Goal: Task Accomplishment & Management: Use online tool/utility

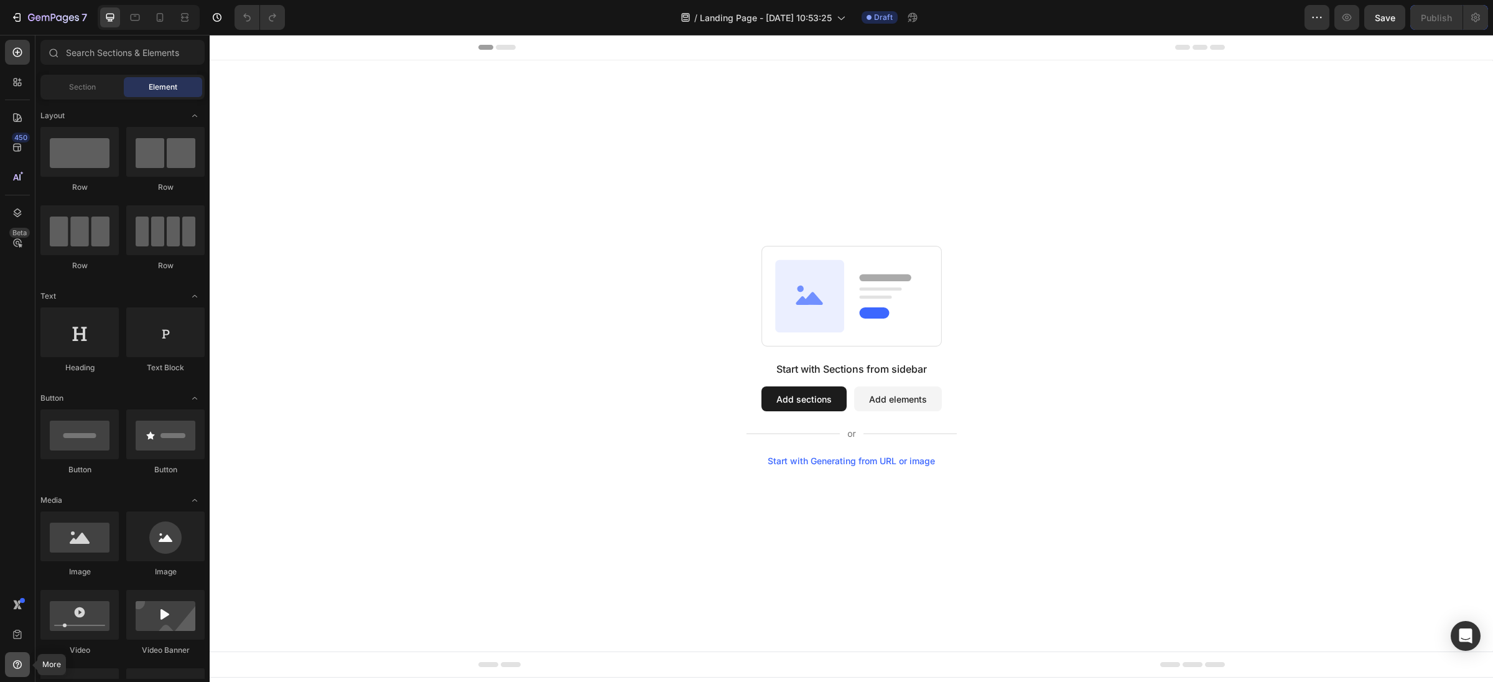
click at [19, 672] on div at bounding box center [17, 664] width 25 height 25
click at [988, 506] on div "Start with Sections from sidebar Add sections Add elements Start with Generatin…" at bounding box center [851, 355] width 1283 height 591
click at [790, 12] on span "Landing Page - [DATE] 10:53:25" at bounding box center [766, 17] width 132 height 13
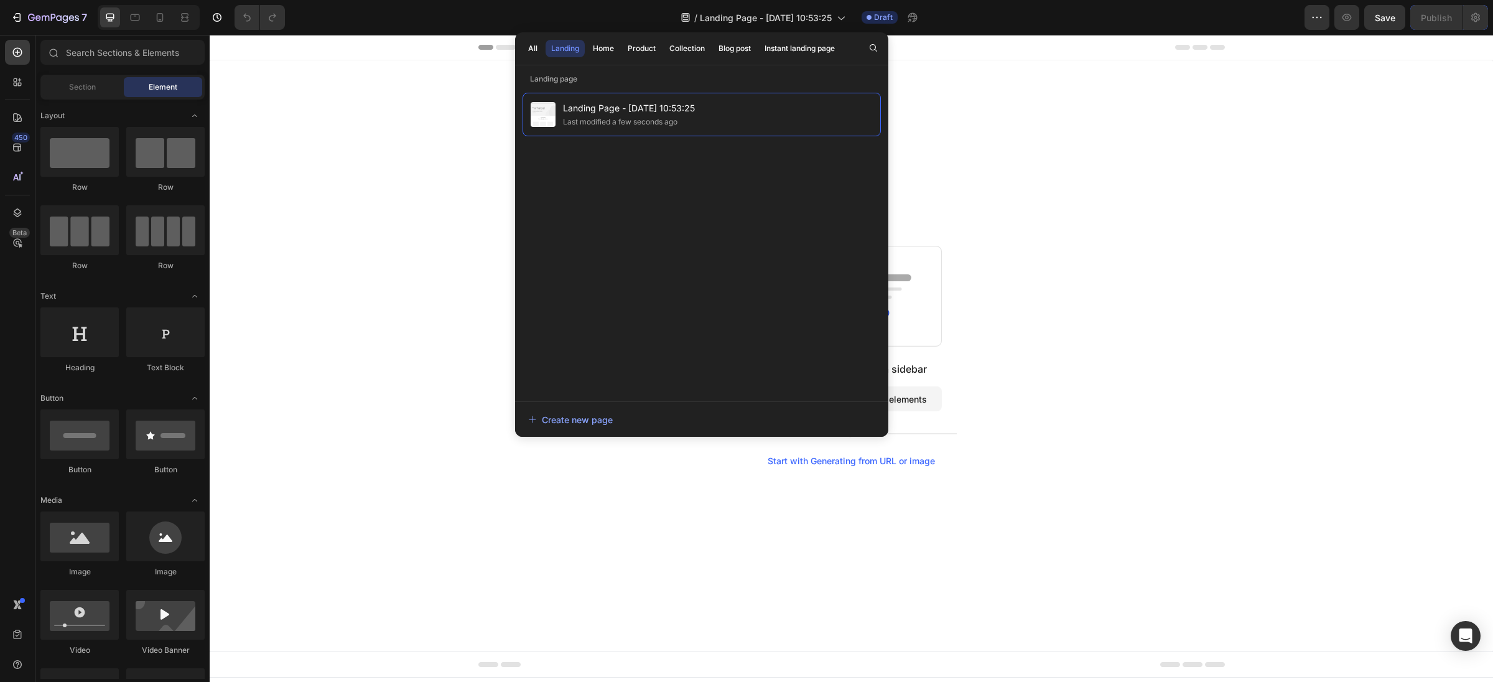
click at [454, 357] on div "Start with Sections from sidebar Add sections Add elements Start with Generatin…" at bounding box center [851, 356] width 1194 height 220
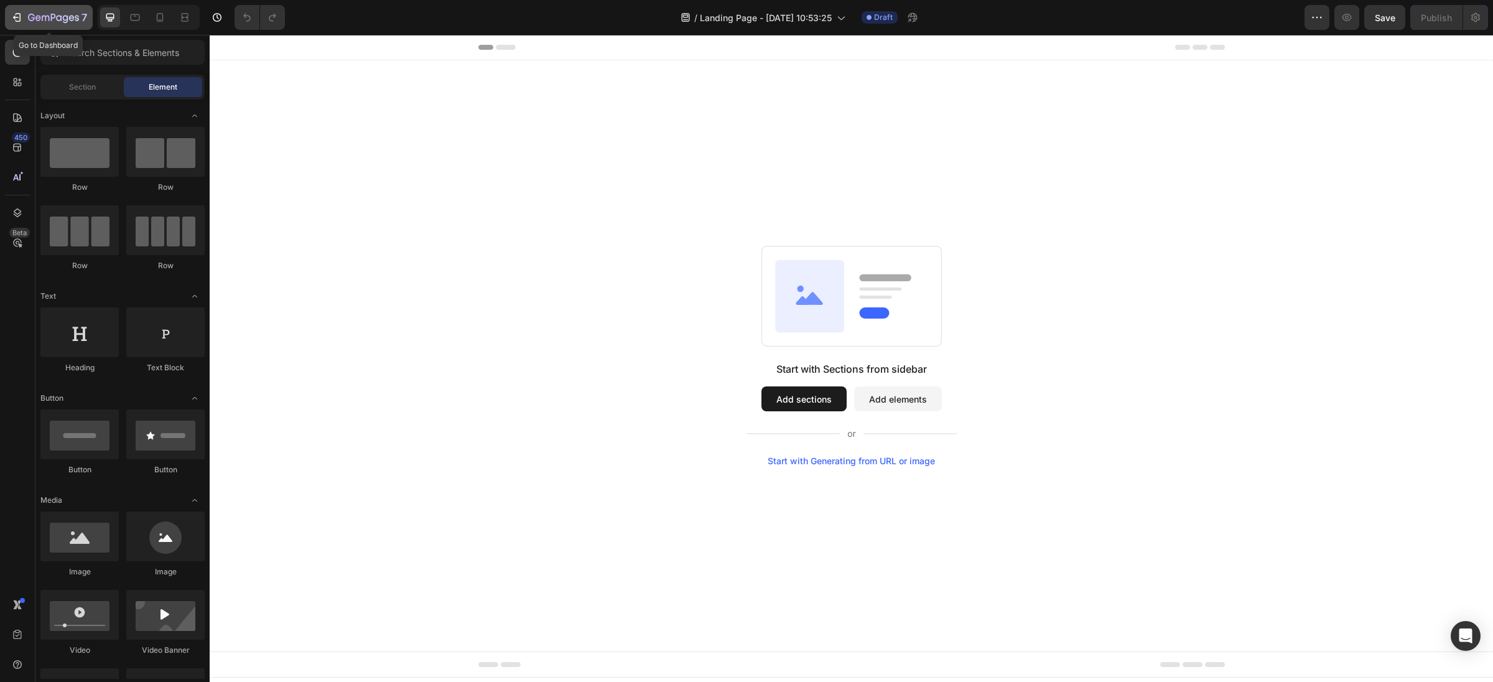
click at [49, 15] on icon "button" at bounding box center [53, 18] width 51 height 11
click at [70, 22] on icon "button" at bounding box center [53, 18] width 51 height 11
click at [16, 659] on icon at bounding box center [17, 664] width 12 height 12
click at [1328, 21] on button "button" at bounding box center [1316, 17] width 25 height 25
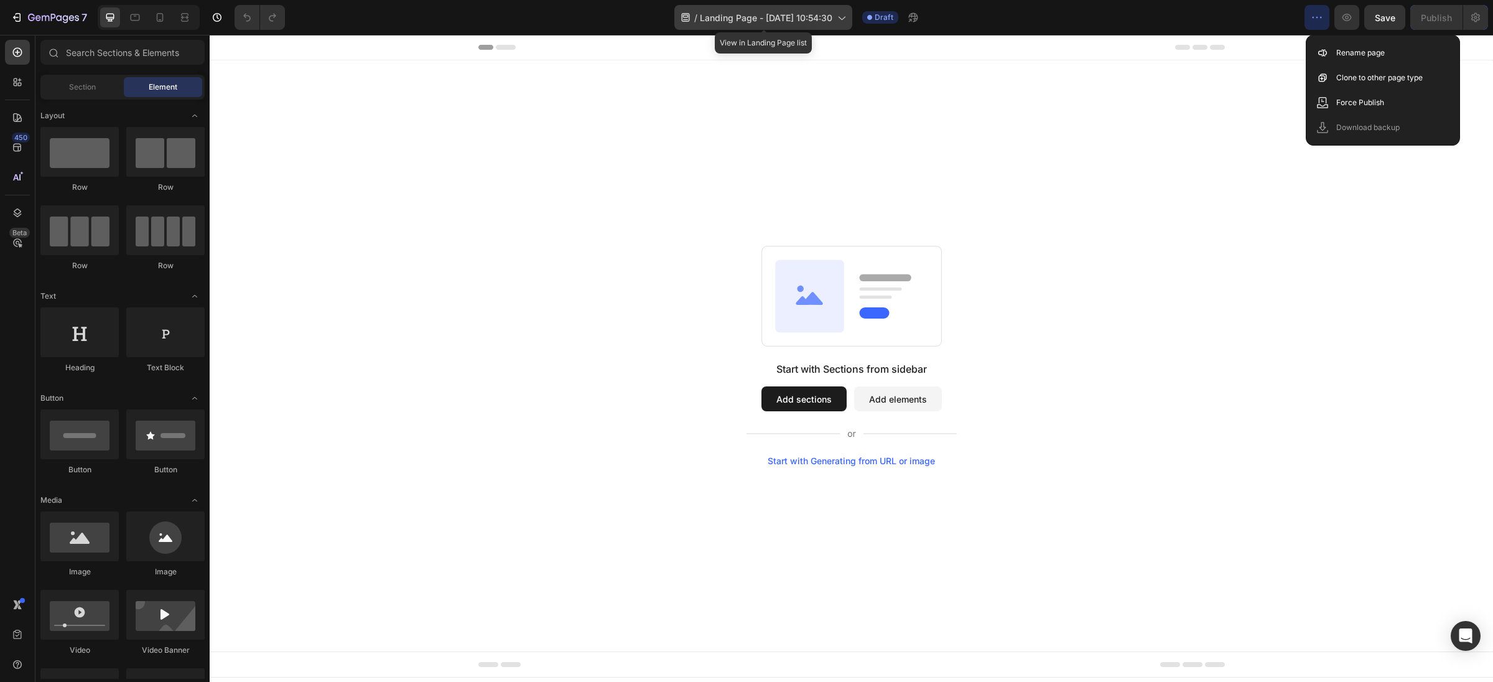
click at [845, 26] on div "/ Landing Page - Sep 27, 10:54:30" at bounding box center [763, 17] width 178 height 25
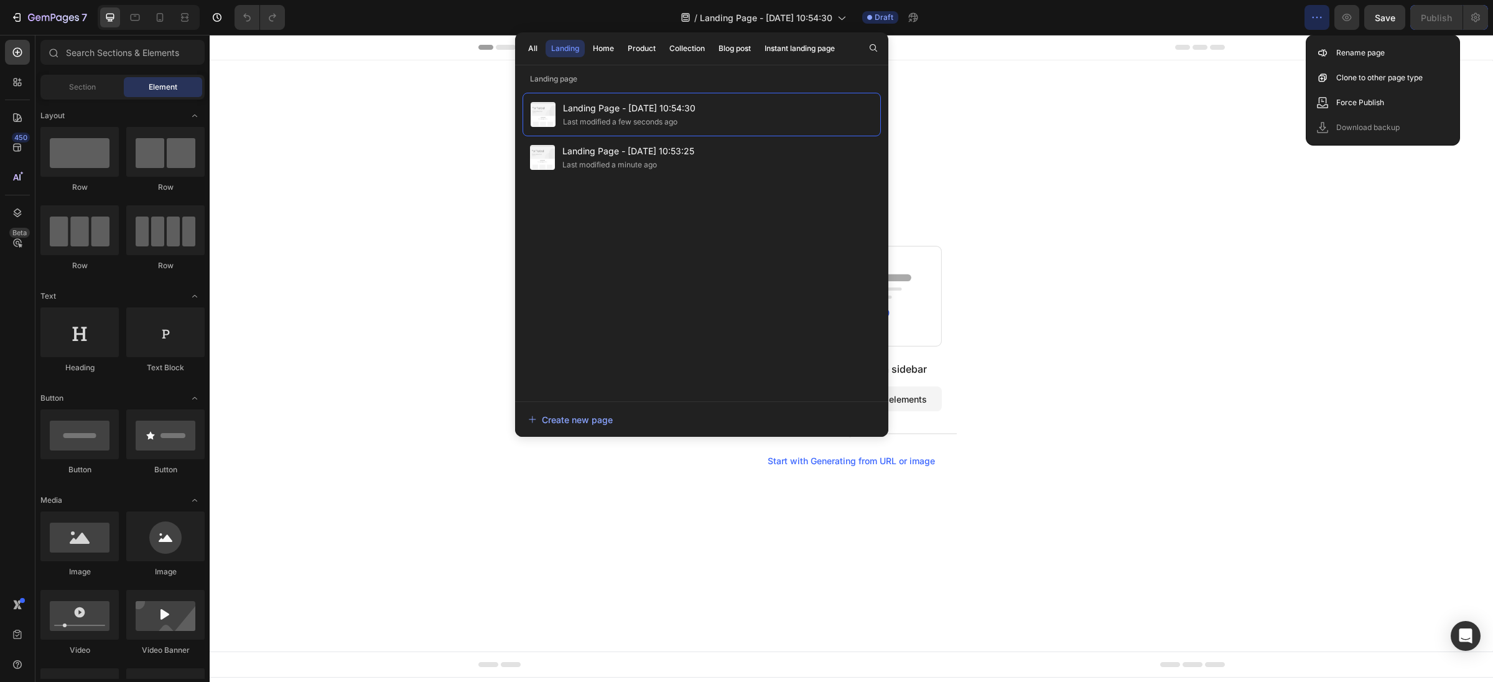
click at [342, 289] on div "Start with Sections from sidebar Add sections Add elements Start with Generatin…" at bounding box center [851, 356] width 1194 height 220
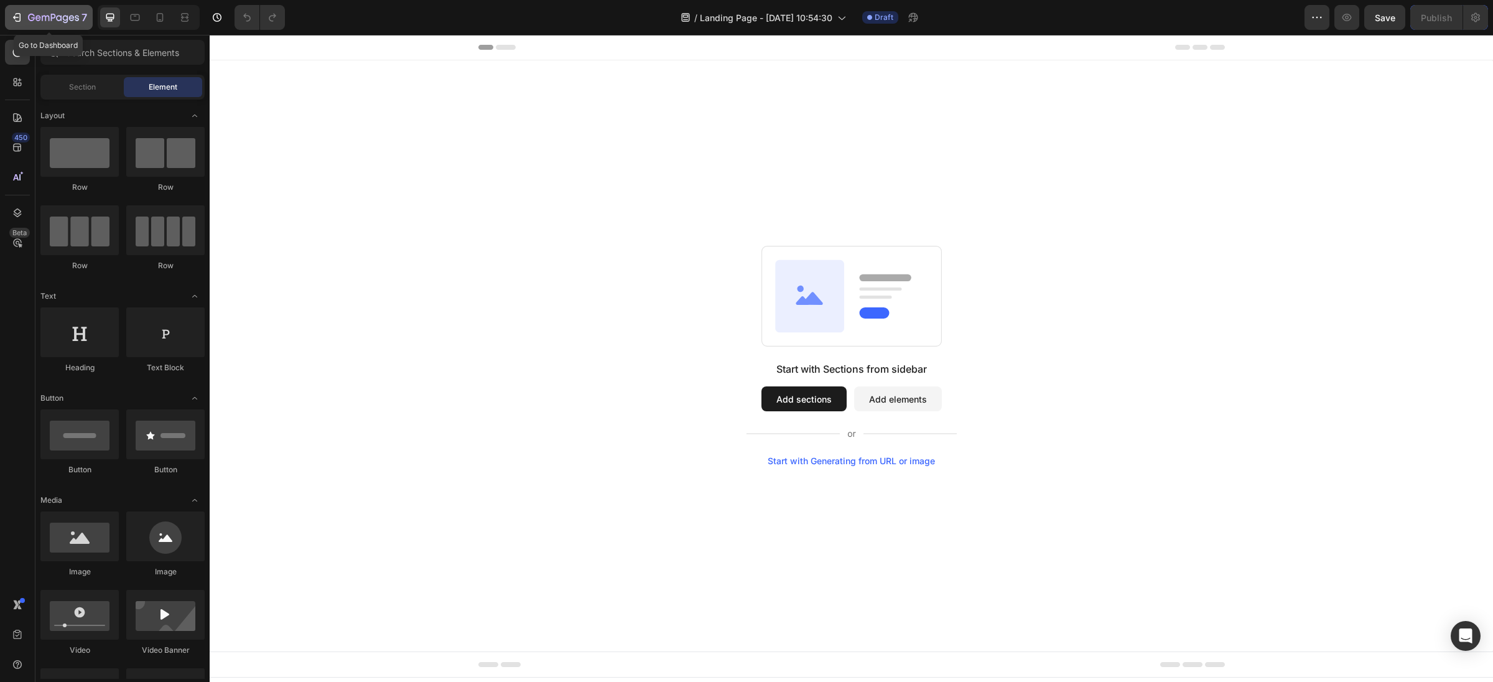
click at [16, 14] on icon "button" at bounding box center [19, 17] width 6 height 9
